Goal: Information Seeking & Learning: Check status

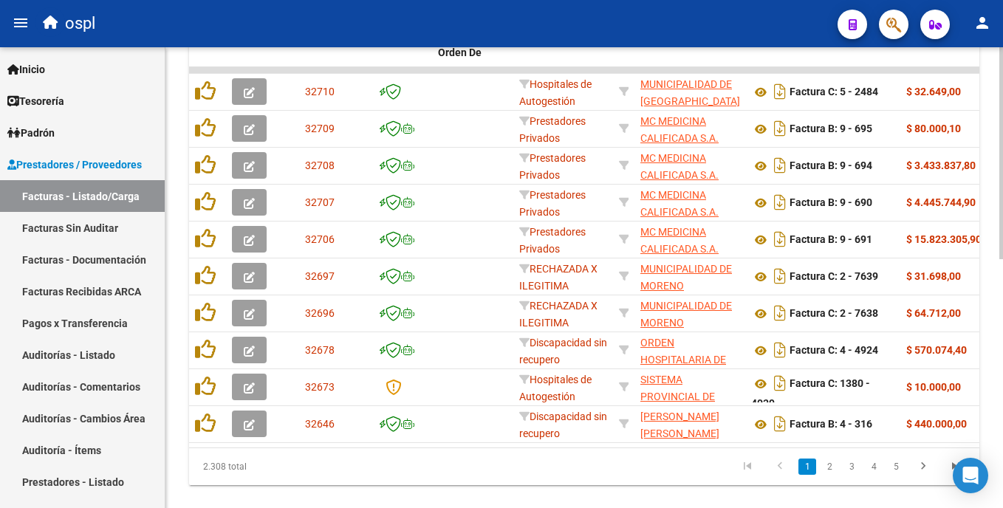
scroll to position [526, 0]
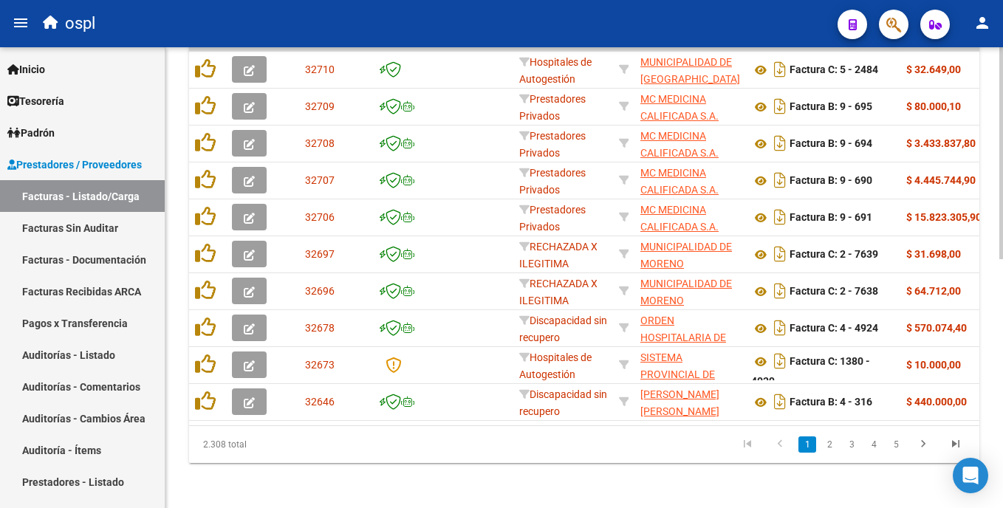
click at [1002, 316] on html "menu ospl person Firma Express Inicio Calendario SSS Instructivos Contacto OS T…" at bounding box center [501, 254] width 1003 height 508
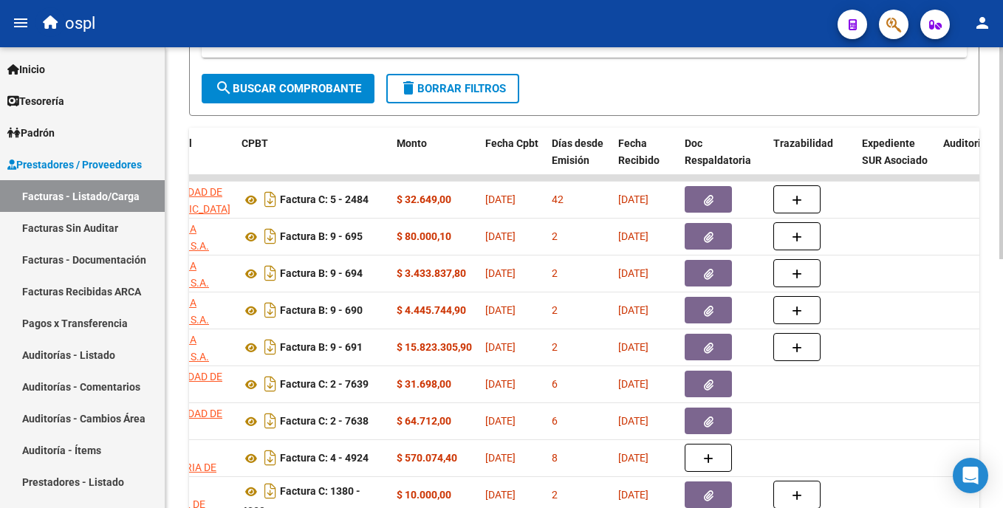
scroll to position [389, 0]
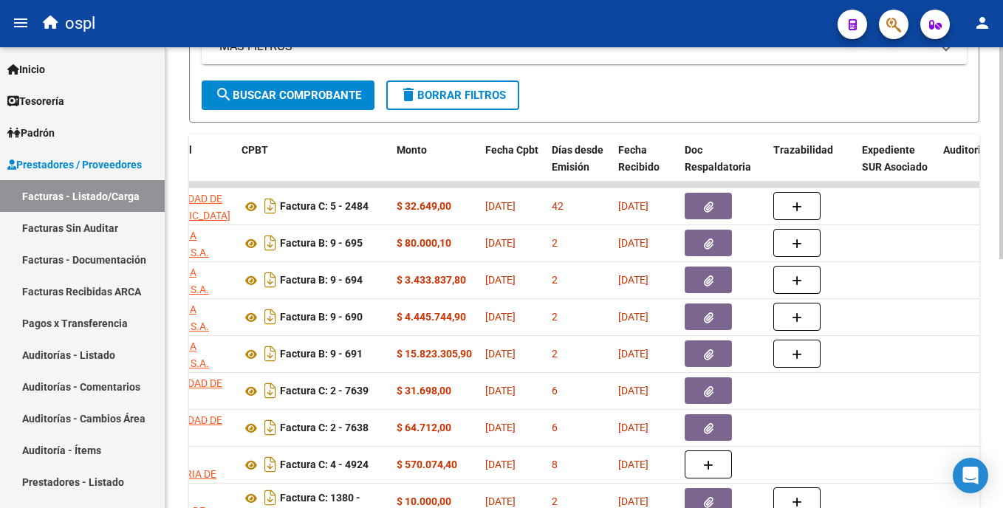
click at [1002, 293] on html "menu ospl person Firma Express Inicio Calendario SSS Instructivos Contacto OS T…" at bounding box center [501, 254] width 1003 height 508
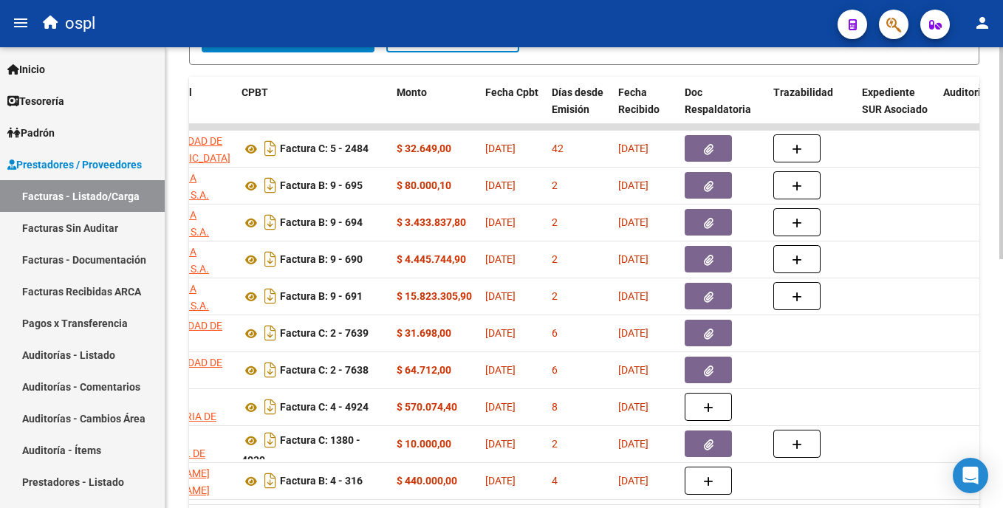
scroll to position [454, 0]
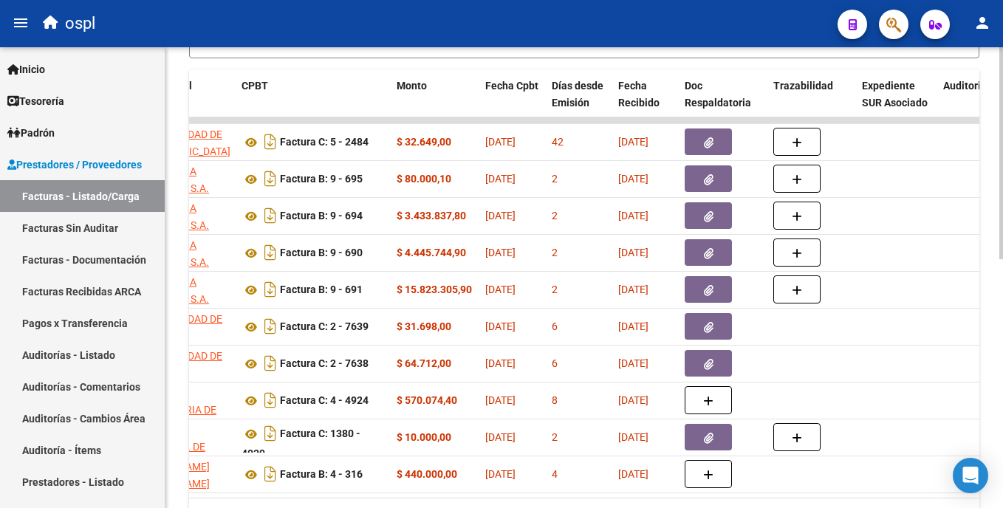
click at [1001, 343] on div at bounding box center [1001, 367] width 4 height 212
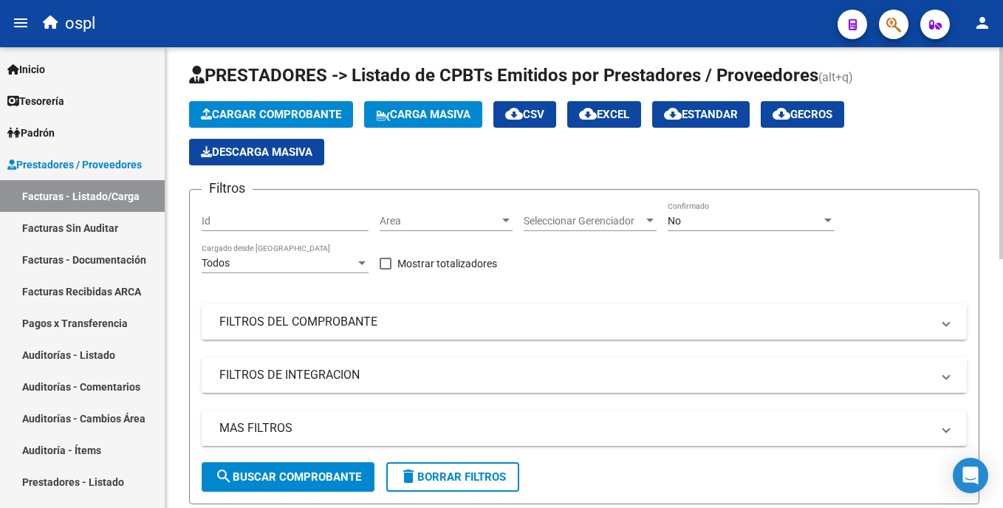
scroll to position [0, 0]
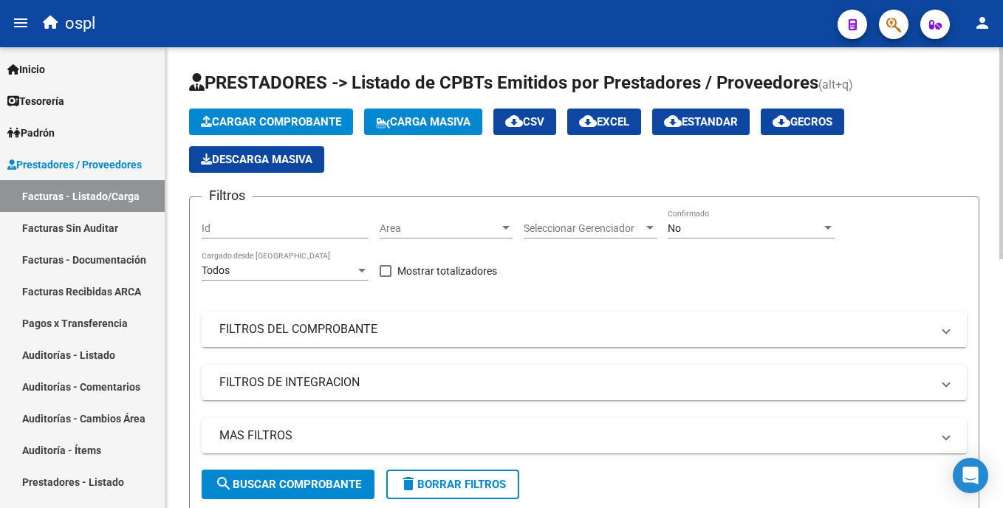
click at [1002, 59] on html "menu ospl person Firma Express Inicio Calendario SSS Instructivos Contacto OS T…" at bounding box center [501, 254] width 1003 height 508
click at [434, 233] on span "Area" at bounding box center [440, 228] width 120 height 13
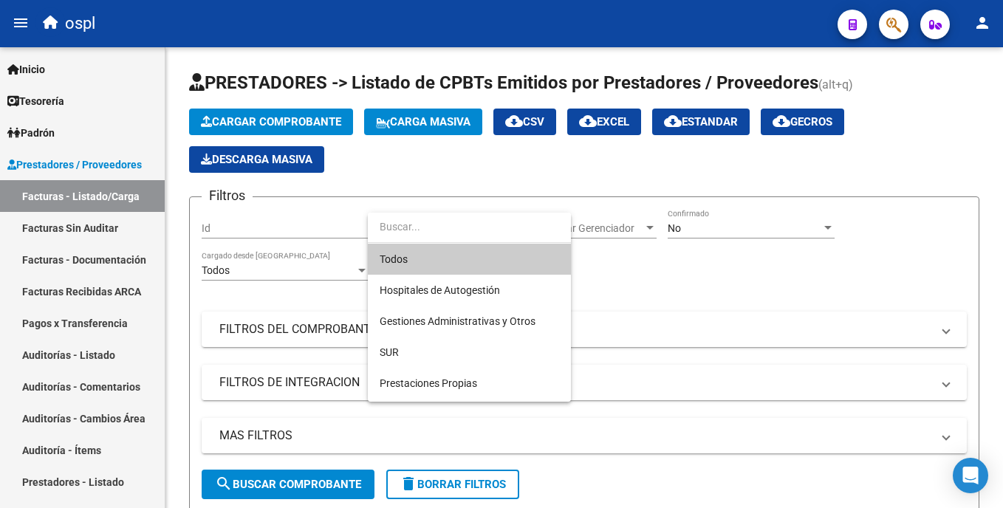
scroll to position [165, 0]
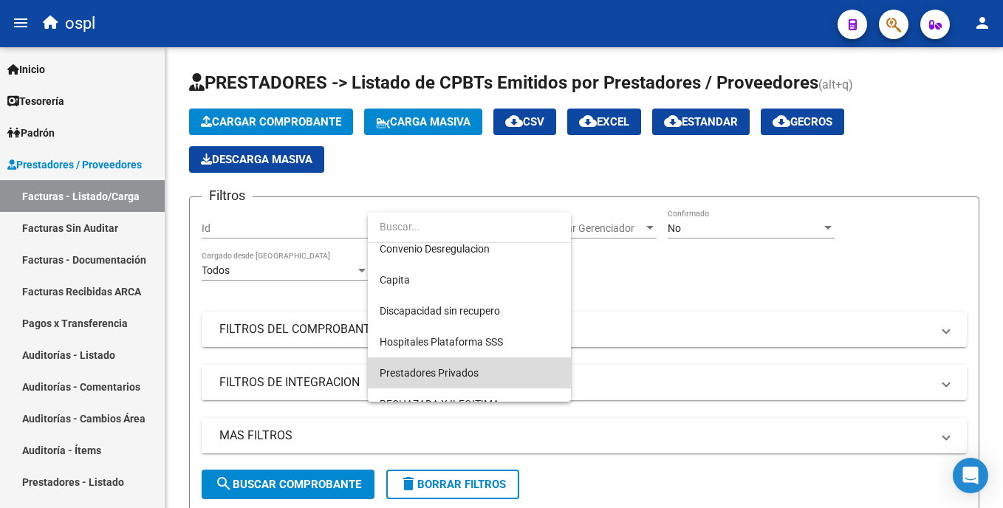
click at [501, 371] on span "Prestadores Privados" at bounding box center [469, 373] width 179 height 31
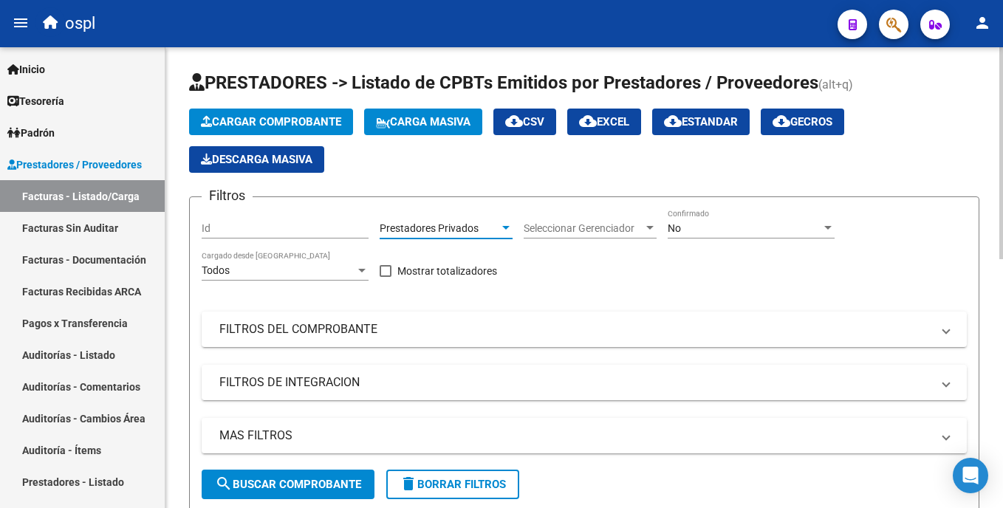
click at [331, 488] on span "search Buscar Comprobante" at bounding box center [288, 484] width 146 height 13
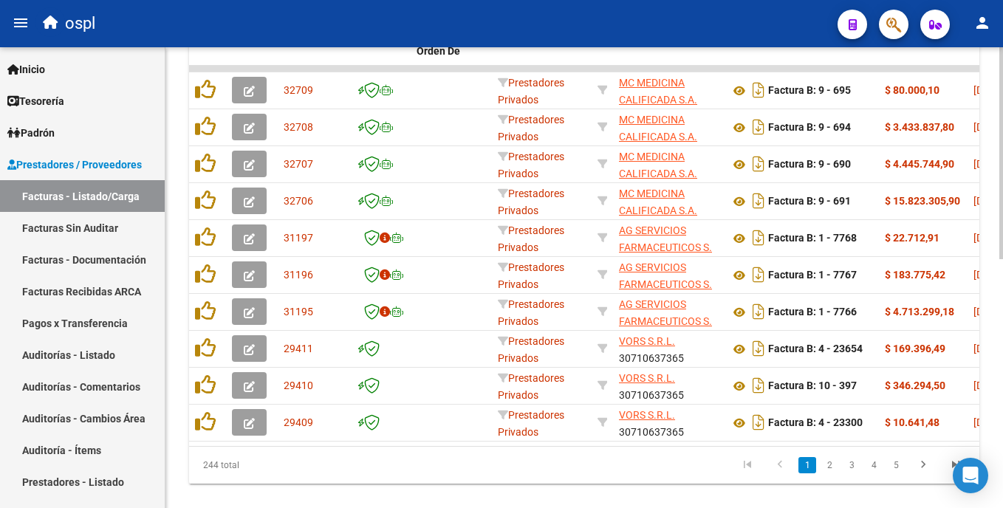
scroll to position [510, 0]
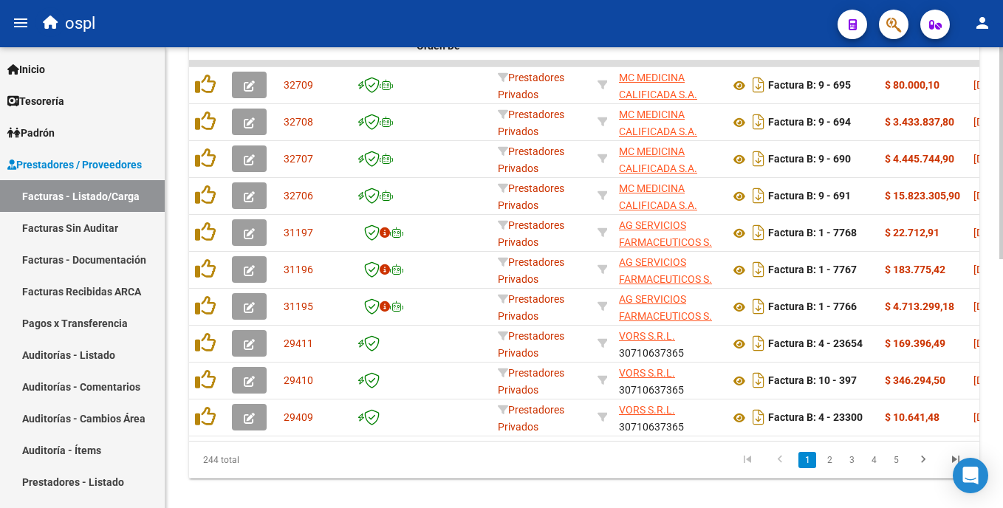
click at [999, 327] on div "Video tutorial PRESTADORES -> Listado de CPBTs Emitidos por Prestadores / Prove…" at bounding box center [585, 31] width 841 height 989
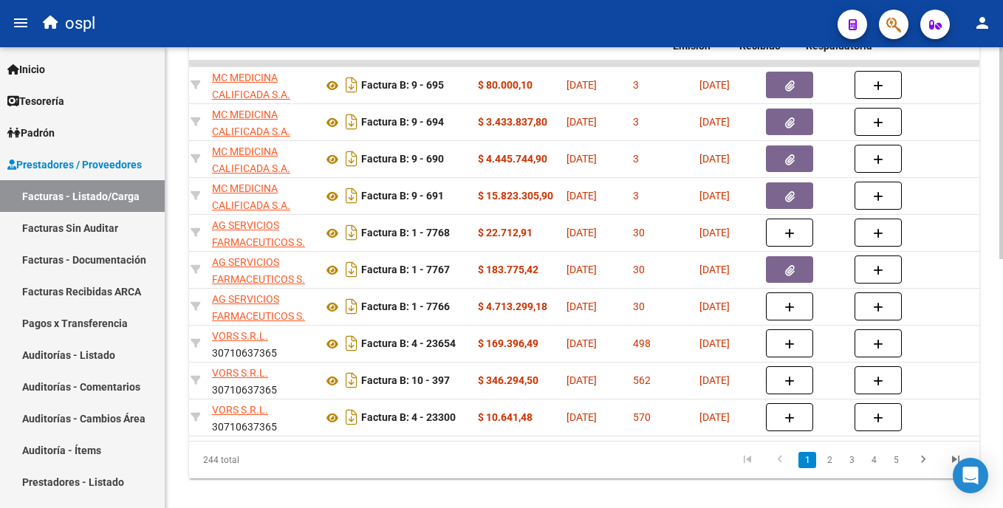
scroll to position [0, 341]
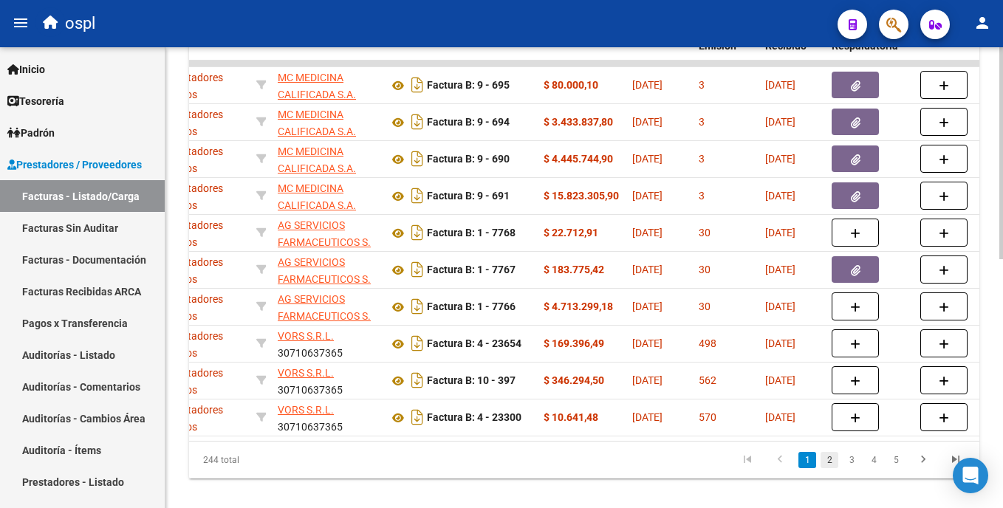
click at [829, 468] on link "2" at bounding box center [830, 460] width 18 height 16
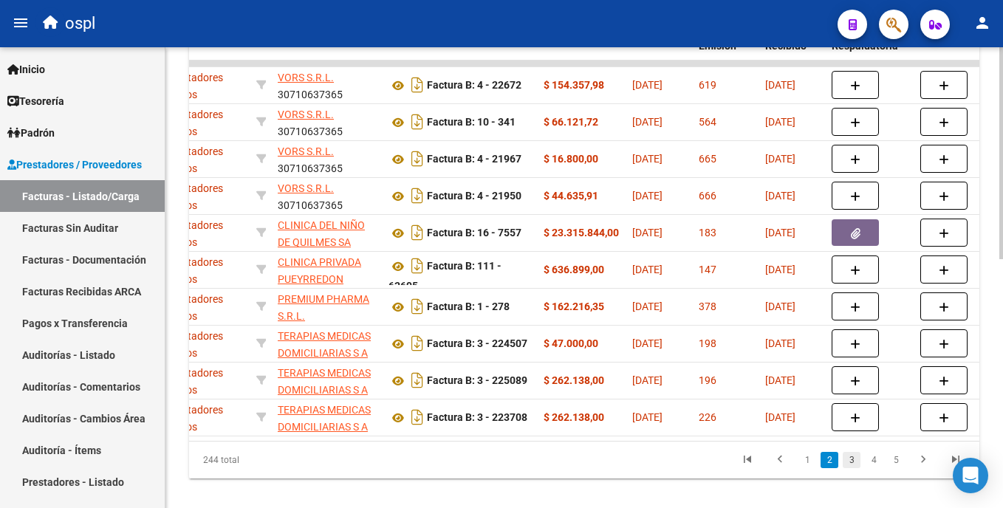
click at [849, 468] on link "3" at bounding box center [852, 460] width 18 height 16
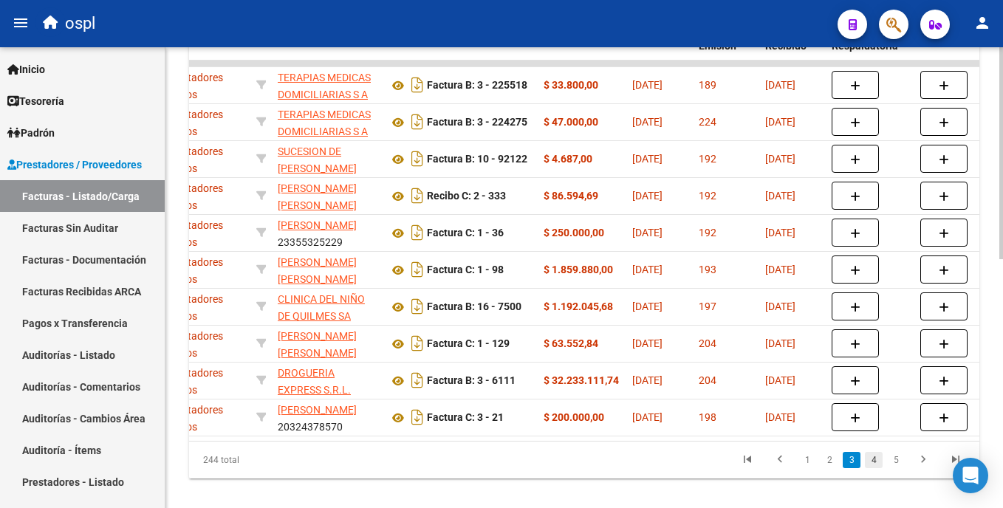
click at [872, 468] on link "4" at bounding box center [874, 460] width 18 height 16
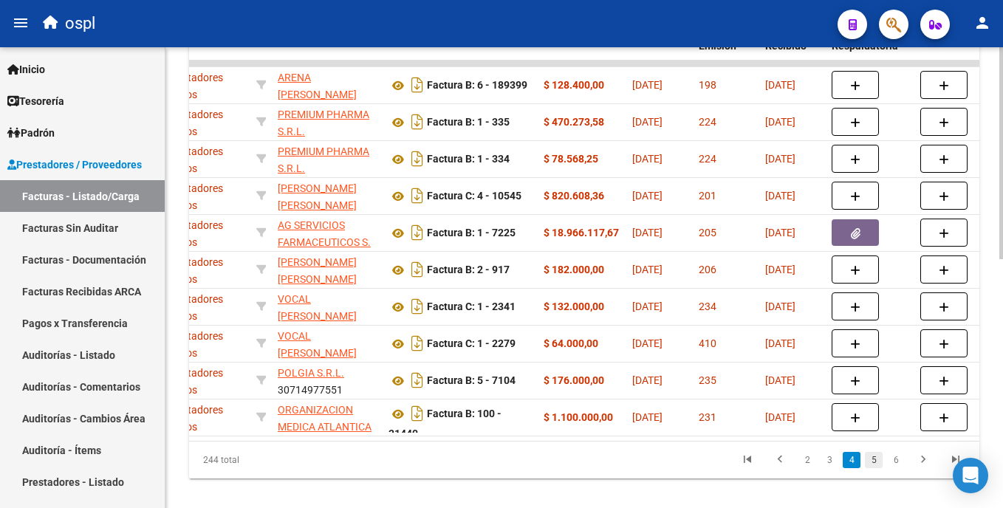
click at [878, 468] on link "5" at bounding box center [874, 460] width 18 height 16
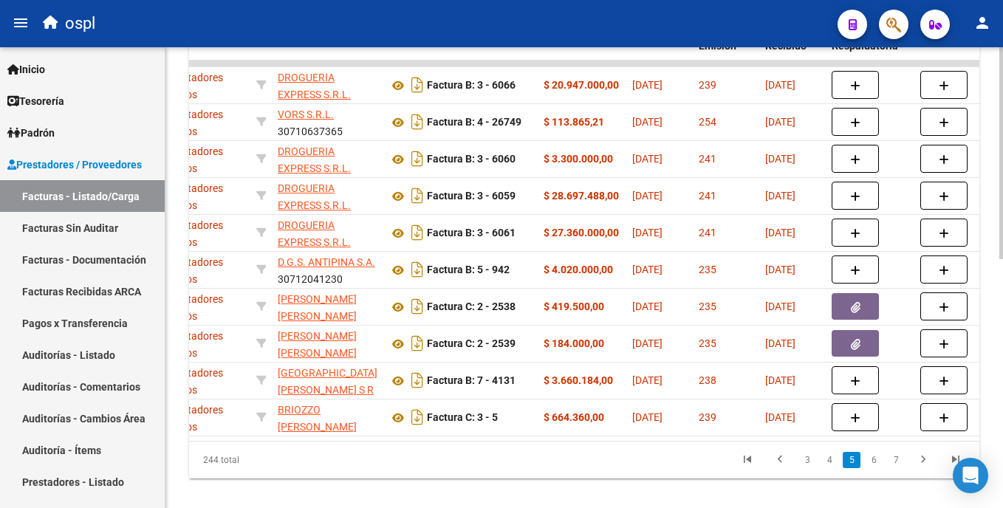
click at [878, 468] on link "6" at bounding box center [874, 460] width 18 height 16
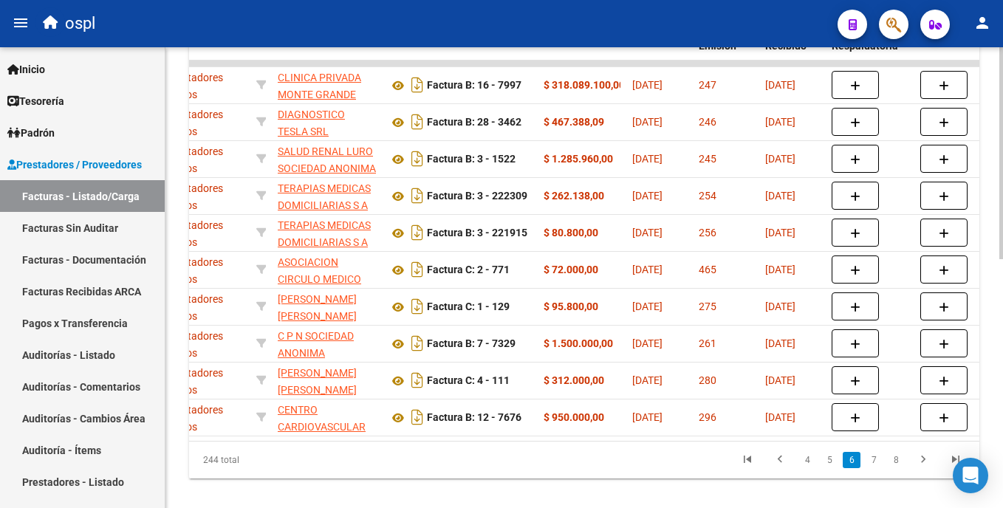
click at [878, 468] on link "7" at bounding box center [874, 460] width 18 height 16
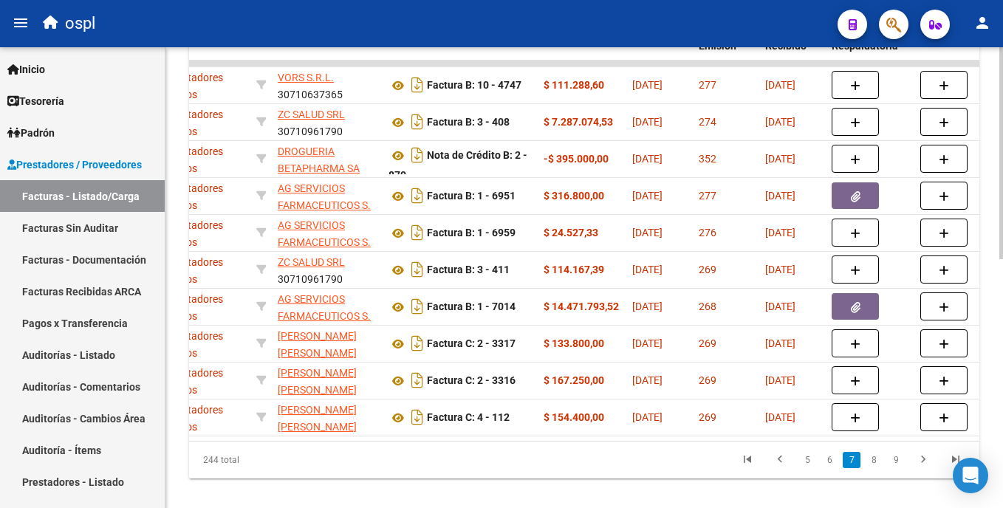
click at [878, 468] on link "8" at bounding box center [874, 460] width 18 height 16
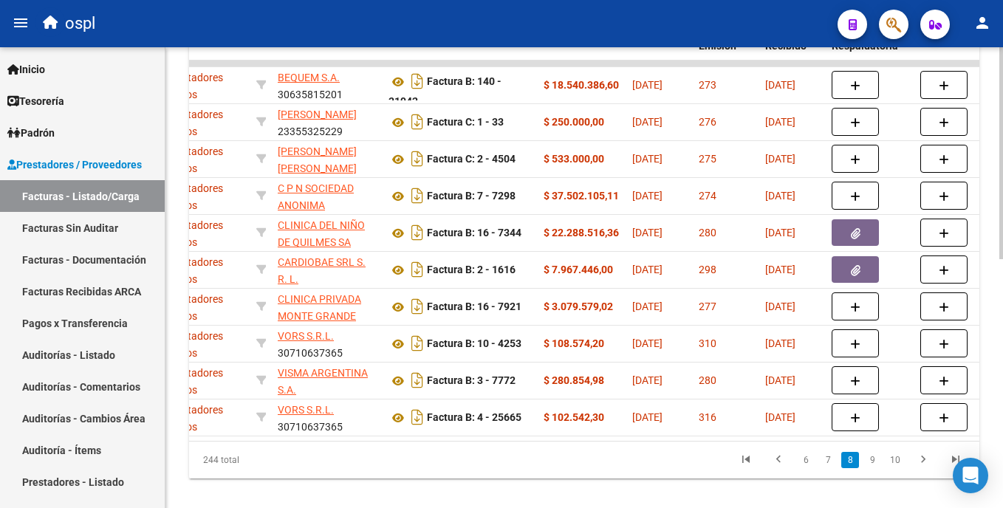
click at [878, 468] on link "9" at bounding box center [872, 460] width 18 height 16
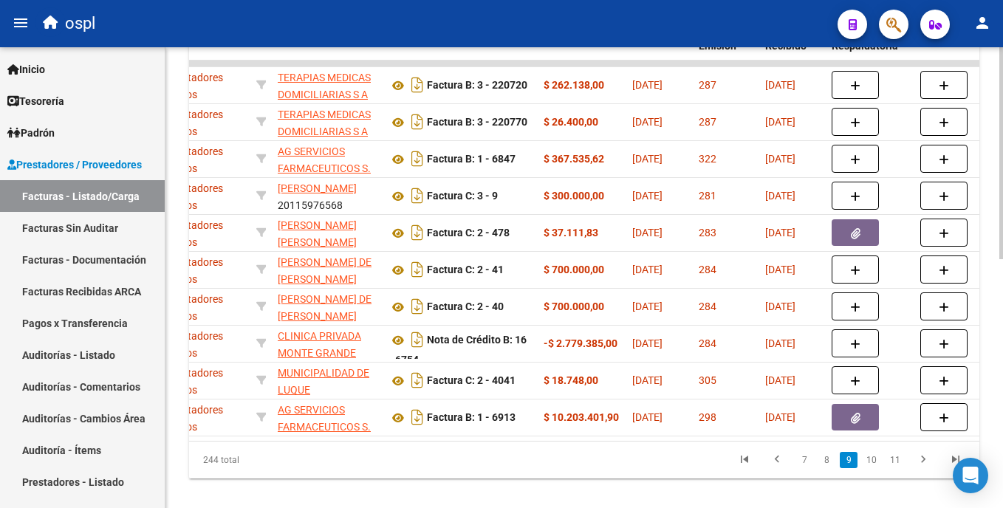
click at [878, 468] on link "10" at bounding box center [871, 460] width 19 height 16
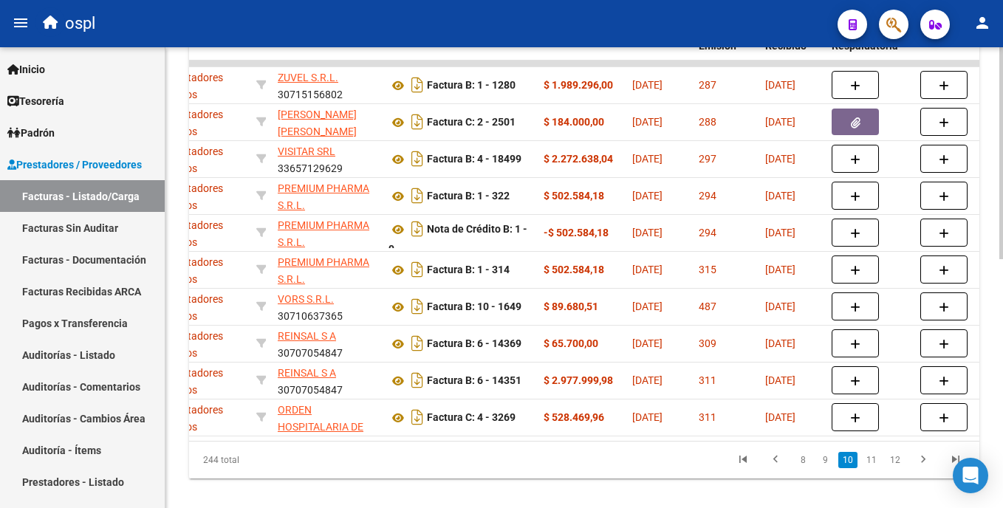
click at [878, 468] on link "11" at bounding box center [871, 460] width 19 height 16
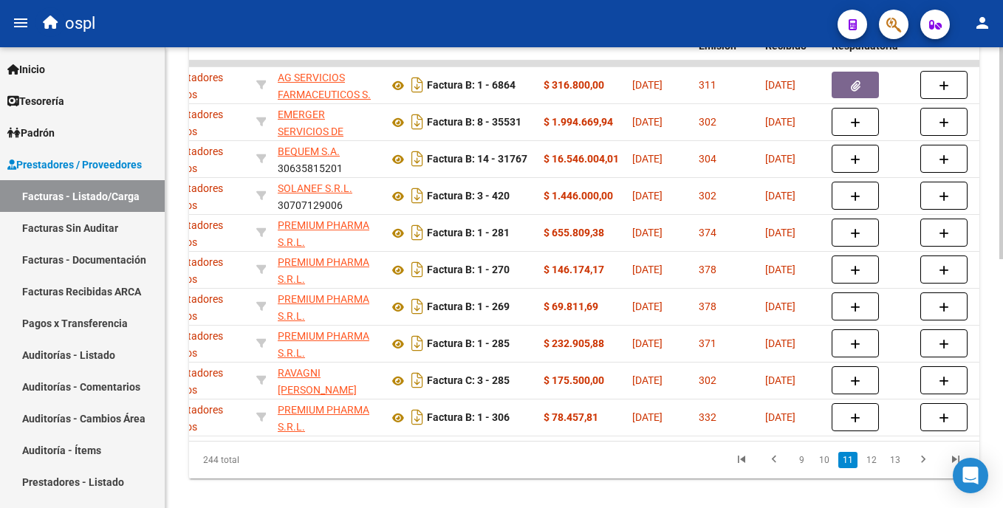
click at [878, 468] on link "12" at bounding box center [871, 460] width 19 height 16
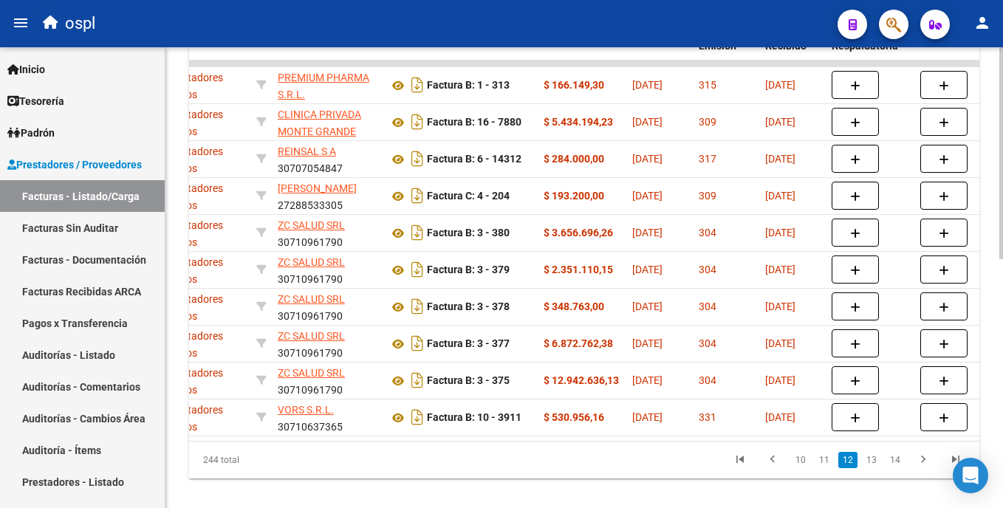
click at [878, 468] on link "13" at bounding box center [871, 460] width 19 height 16
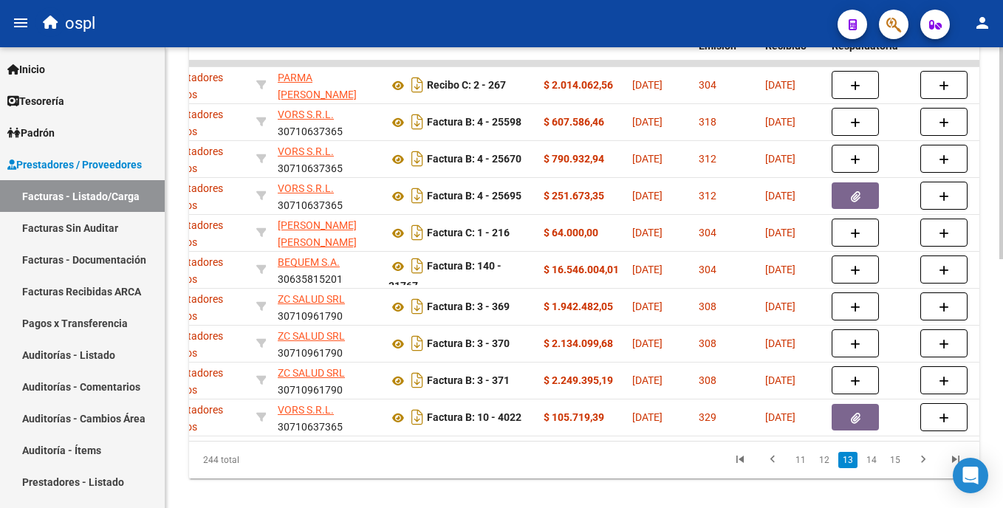
click at [878, 468] on link "14" at bounding box center [871, 460] width 19 height 16
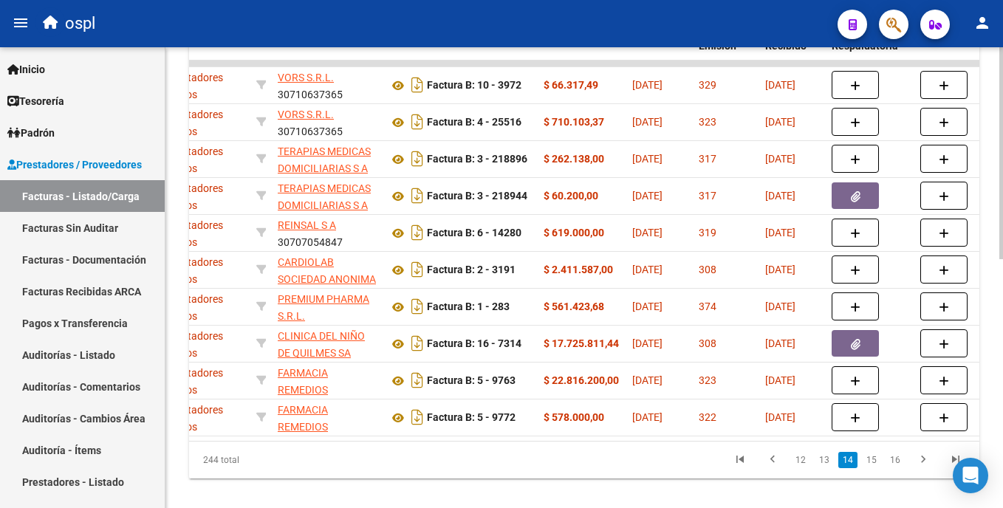
click at [878, 468] on link "15" at bounding box center [871, 460] width 19 height 16
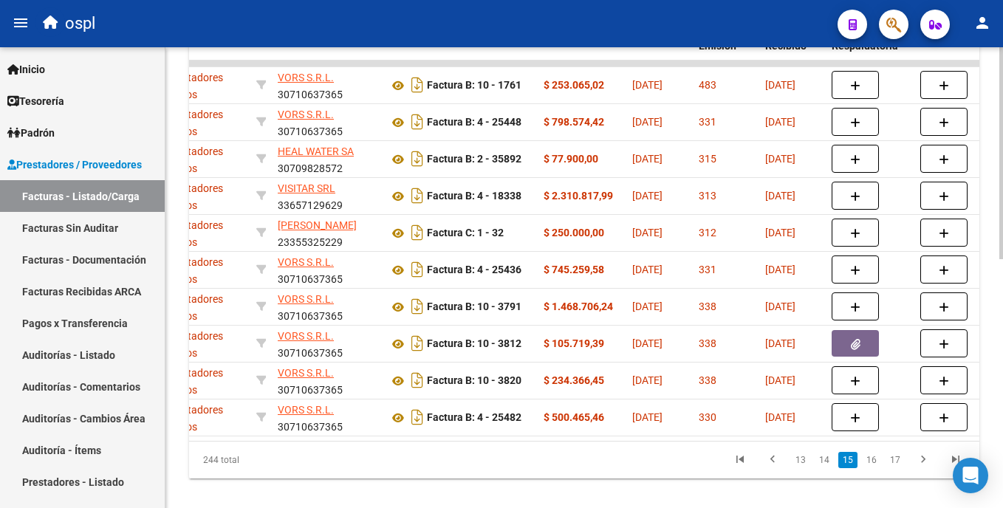
click at [878, 468] on link "16" at bounding box center [871, 460] width 19 height 16
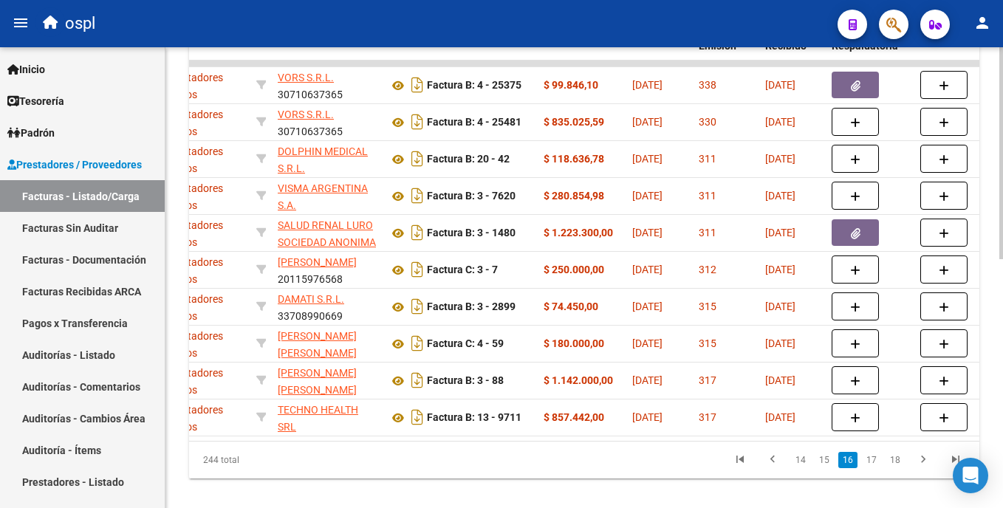
click at [878, 468] on link "17" at bounding box center [871, 460] width 19 height 16
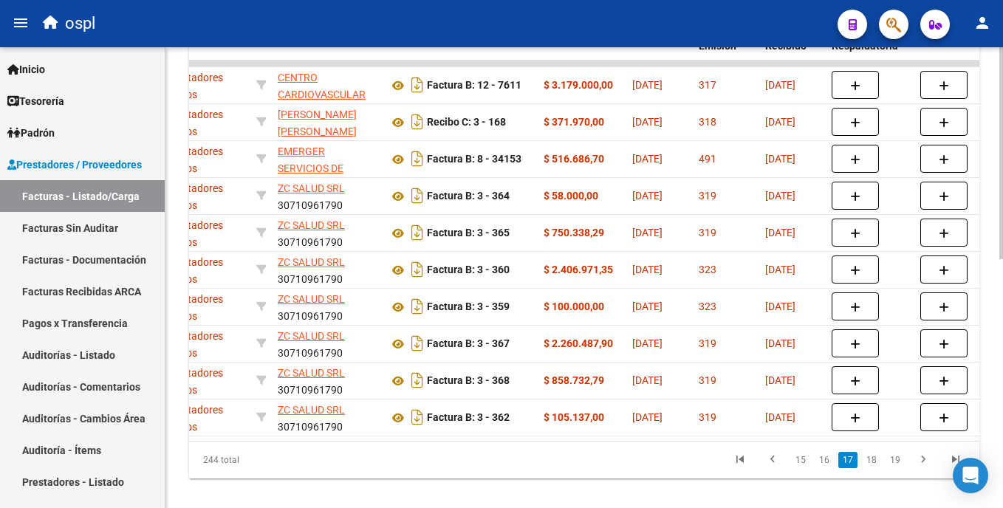
click at [878, 468] on link "18" at bounding box center [871, 460] width 19 height 16
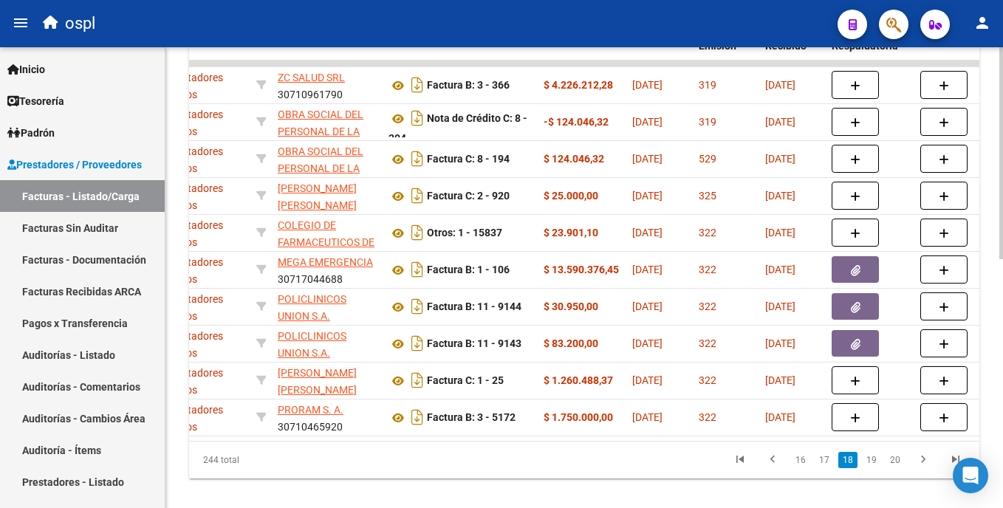
click at [878, 468] on link "19" at bounding box center [871, 460] width 19 height 16
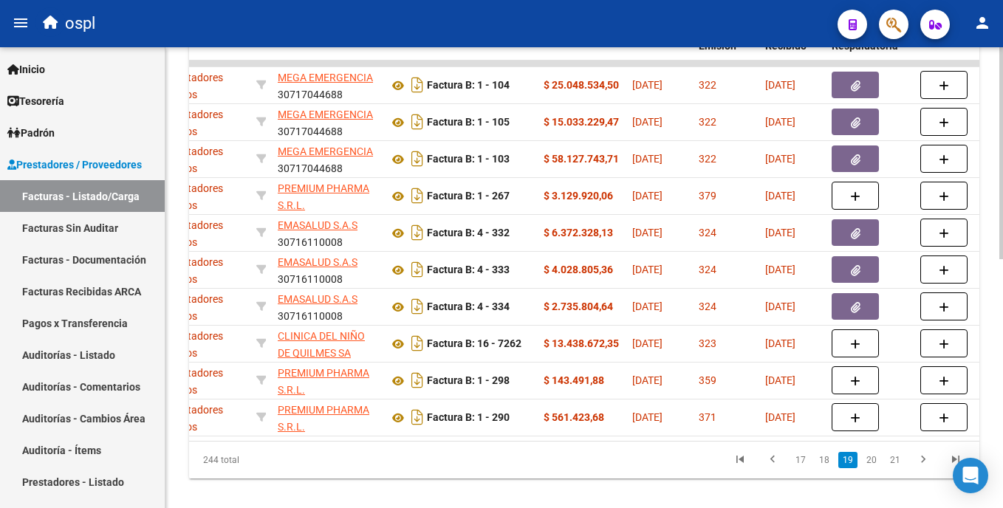
click at [878, 468] on link "20" at bounding box center [871, 460] width 19 height 16
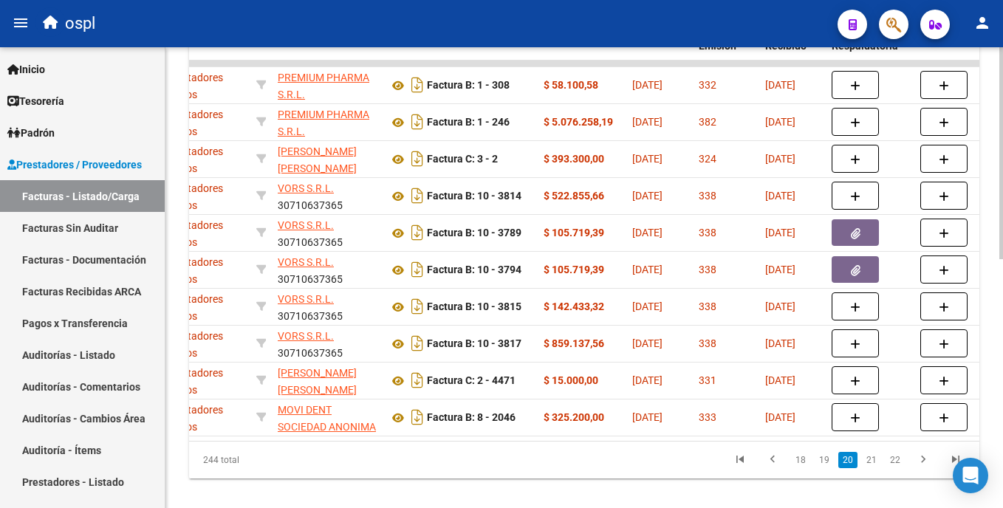
click at [878, 468] on link "21" at bounding box center [871, 460] width 19 height 16
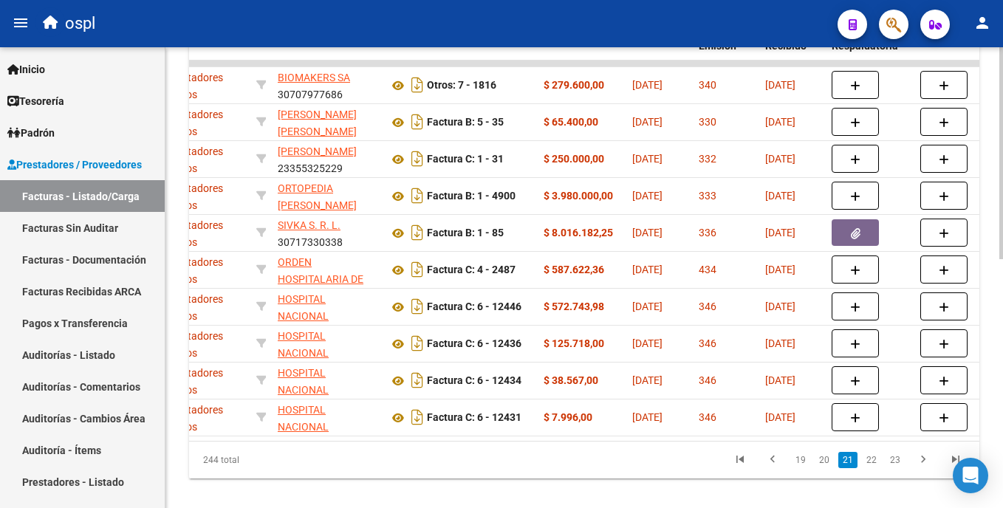
click at [878, 468] on link "22" at bounding box center [871, 460] width 19 height 16
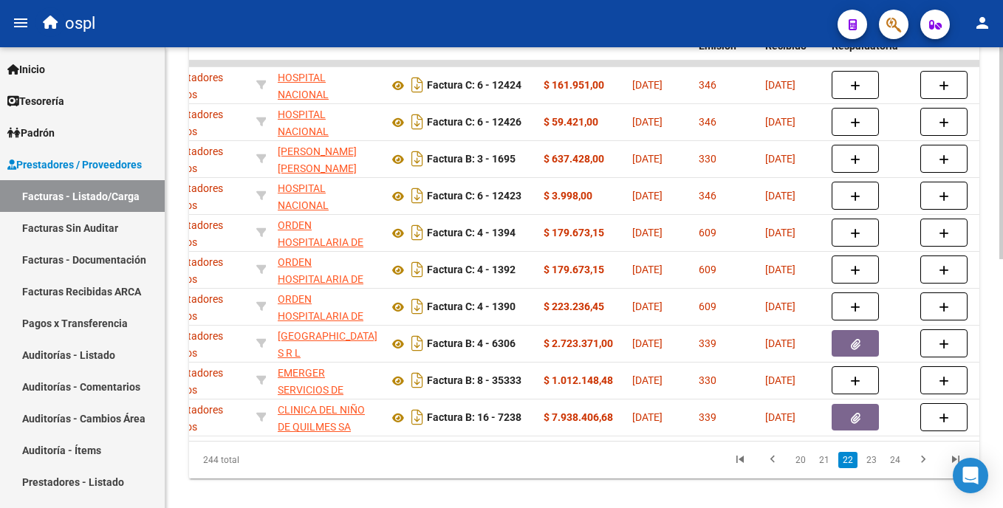
click at [878, 468] on link "23" at bounding box center [871, 460] width 19 height 16
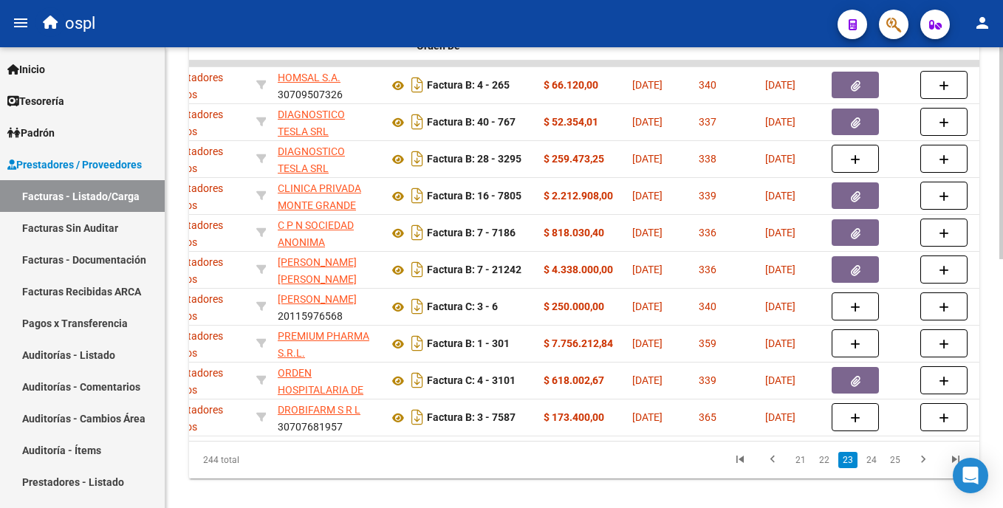
scroll to position [0, 0]
